Goal: Task Accomplishment & Management: Use online tool/utility

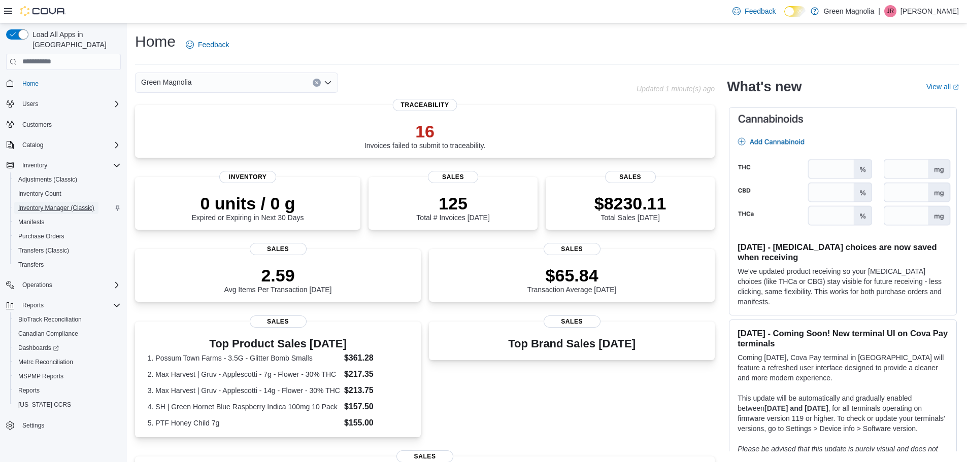
click at [26, 204] on span "Inventory Manager (Classic)" at bounding box center [56, 208] width 76 height 8
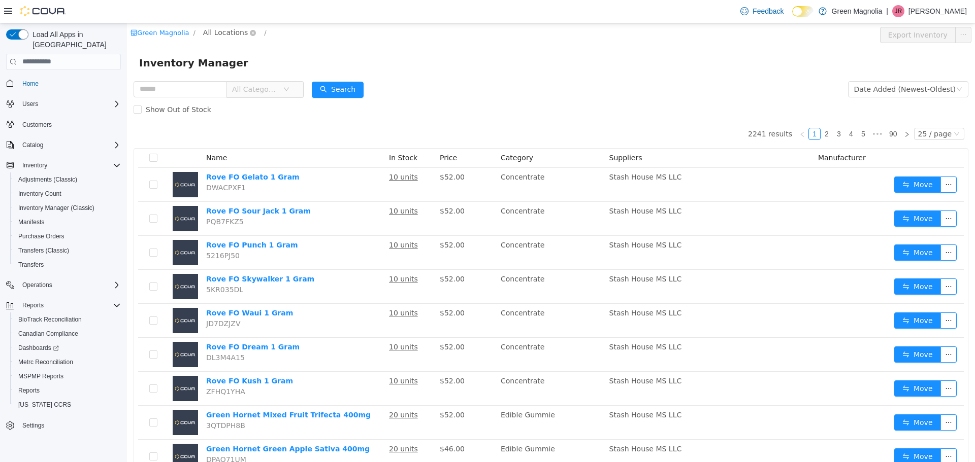
click at [221, 29] on span "All Locations" at bounding box center [225, 31] width 45 height 11
click at [236, 104] on span "Columbus" at bounding box center [240, 105] width 36 height 8
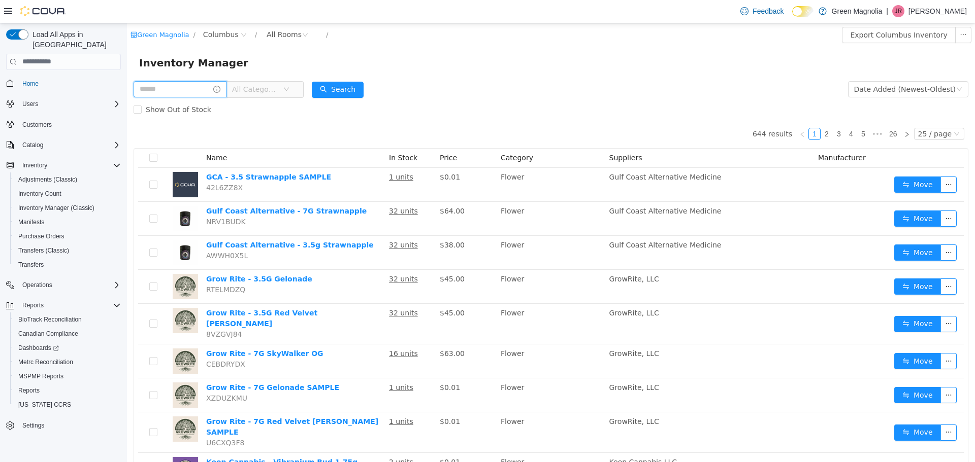
click at [153, 85] on input "text" at bounding box center [180, 89] width 93 height 16
type input "******"
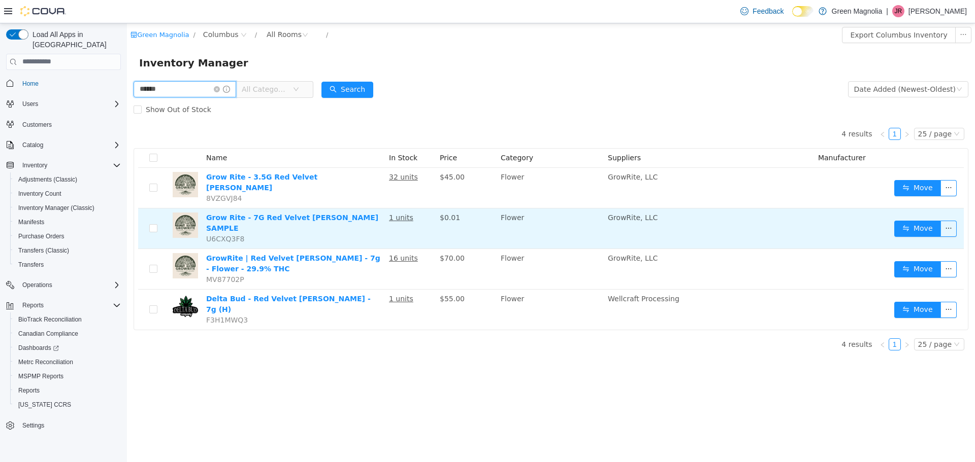
drag, startPoint x: 153, startPoint y: 85, endPoint x: 289, endPoint y: 226, distance: 196.0
click at [289, 226] on div "****** All Categories Date Added (Newest-Oldest) Search Show Out of Stock 4 res…" at bounding box center [551, 219] width 848 height 280
click at [911, 220] on button "Move" at bounding box center [917, 228] width 47 height 16
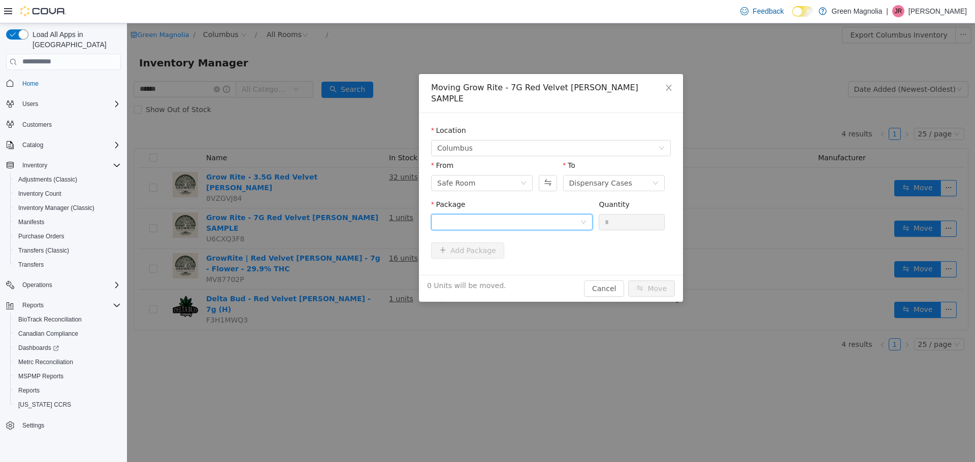
click at [509, 214] on div at bounding box center [508, 221] width 143 height 15
click at [513, 252] on li "1A4230100004525000001753 Quantity : 1 Unit" at bounding box center [511, 252] width 161 height 27
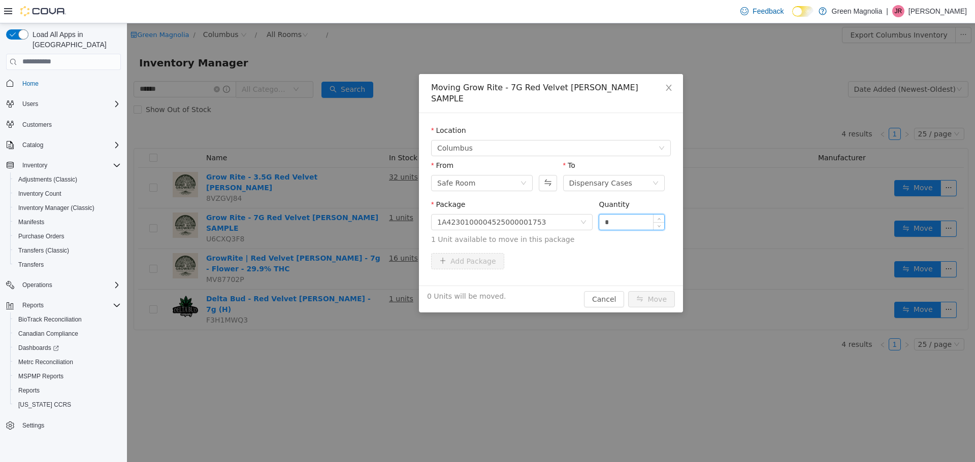
click at [613, 216] on input "*" at bounding box center [631, 221] width 65 height 15
type input "*"
click at [652, 291] on button "Move" at bounding box center [651, 299] width 47 height 16
